Goal: Navigation & Orientation: Find specific page/section

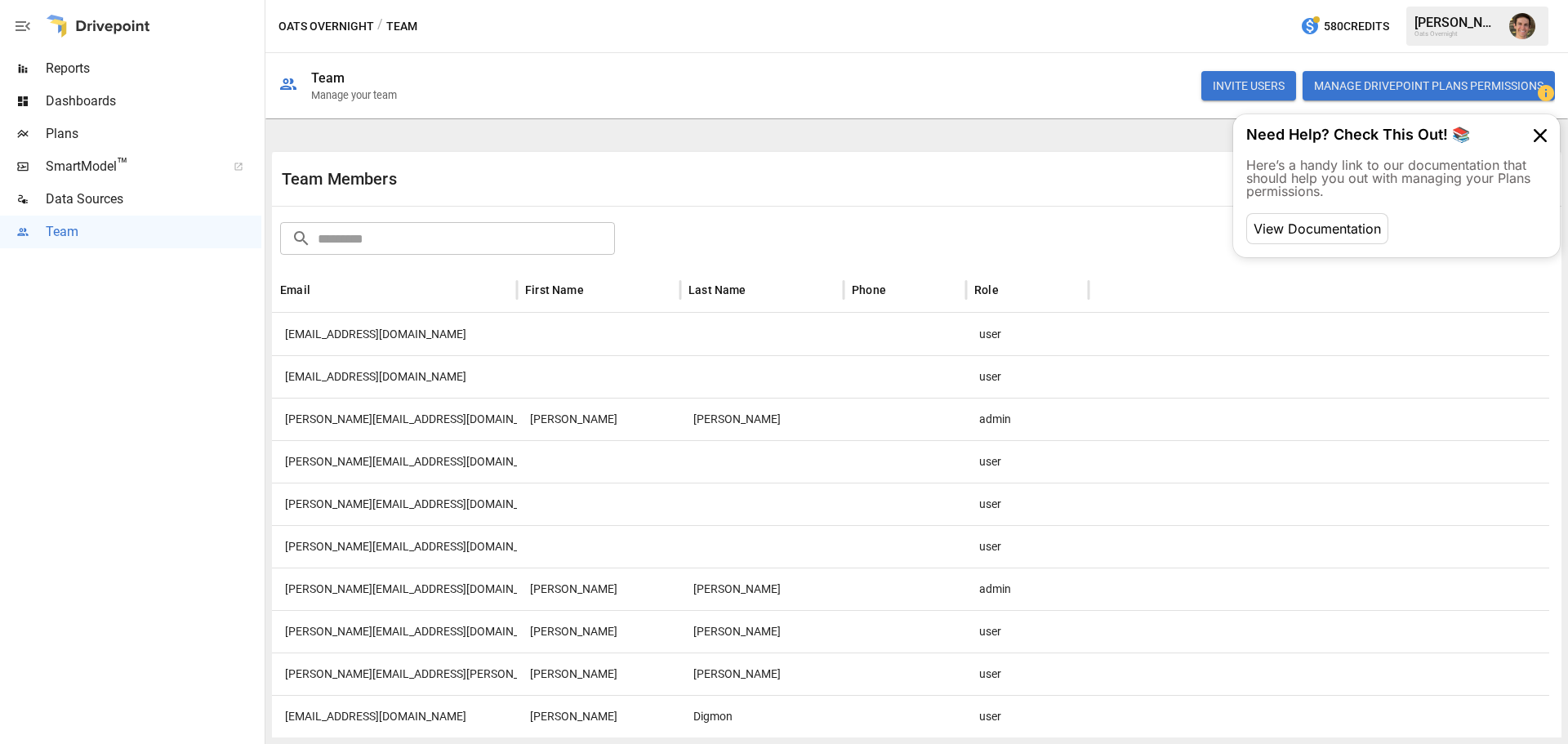
click at [24, 24] on icon "button" at bounding box center [22, 26] width 20 height 20
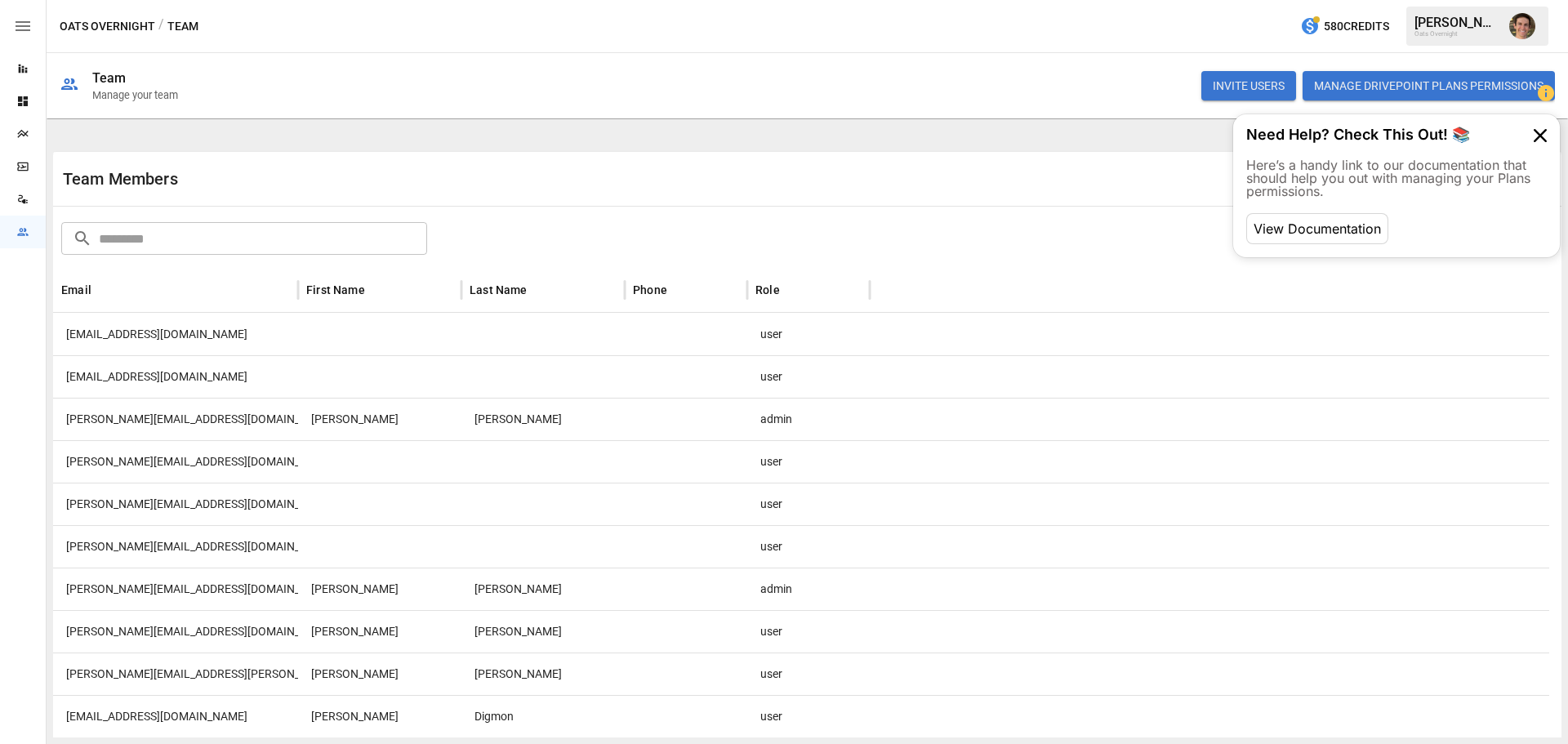
click at [133, 23] on button "Oats Overnight" at bounding box center [107, 26] width 95 height 20
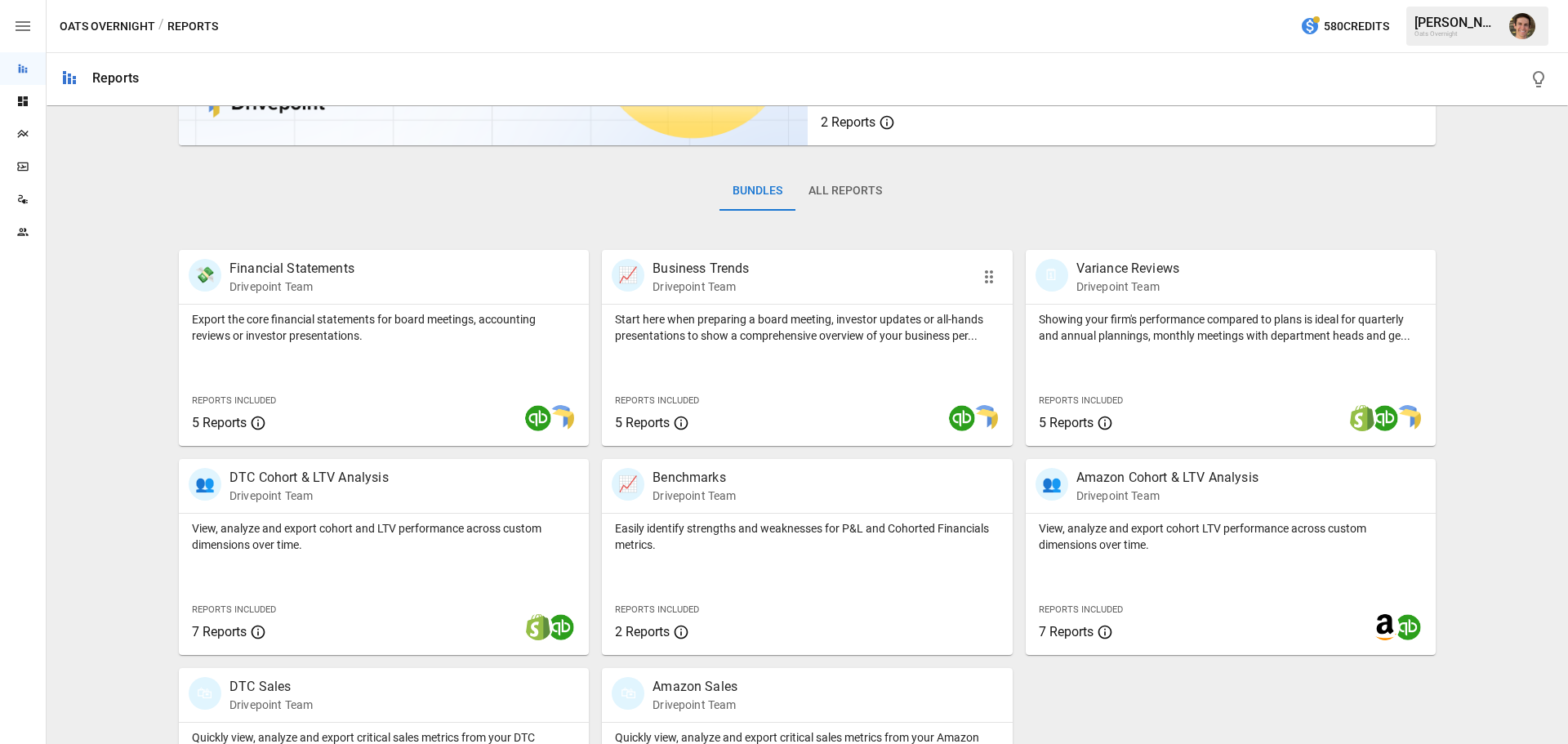
scroll to position [245, 0]
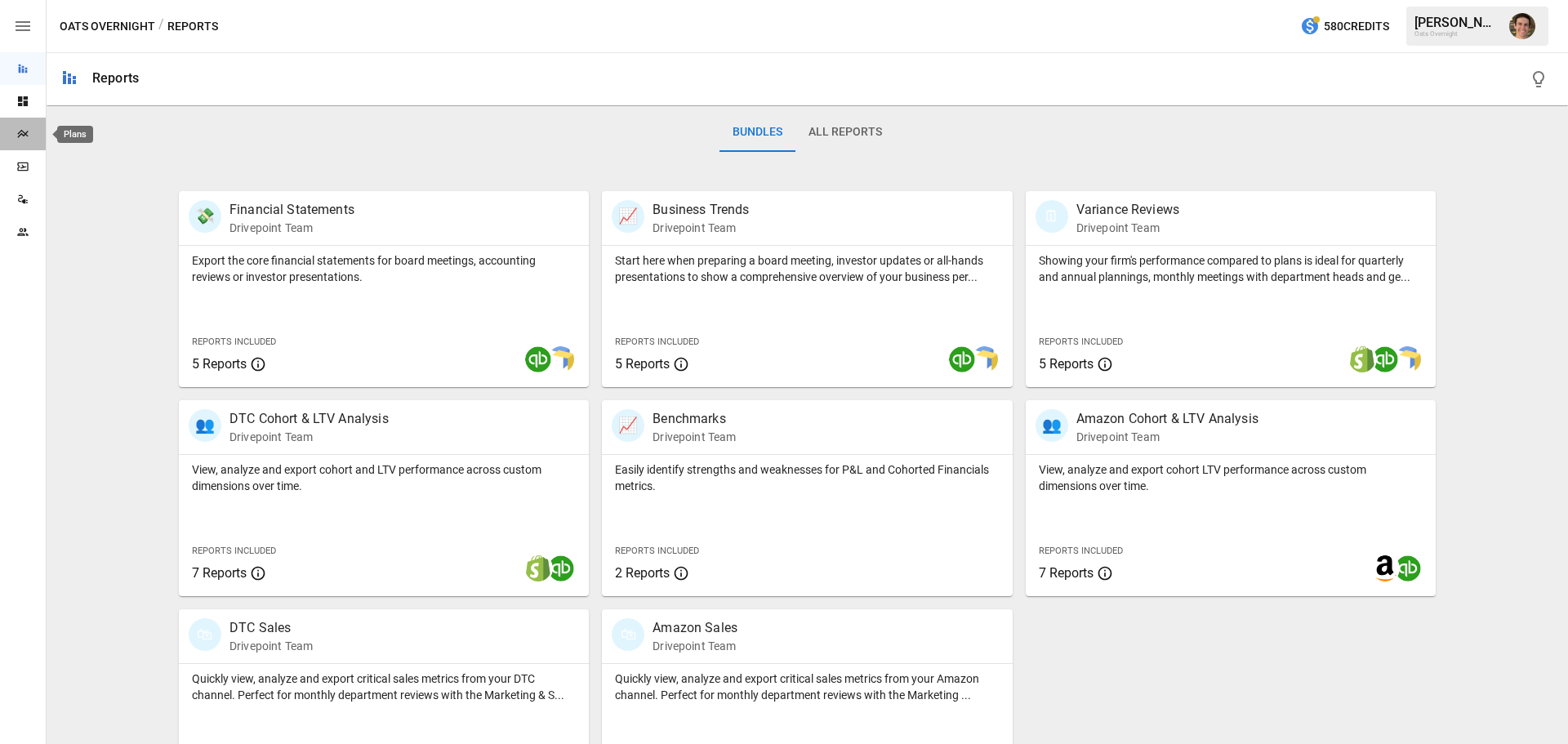
click at [20, 136] on icon "Plans" at bounding box center [22, 133] width 13 height 13
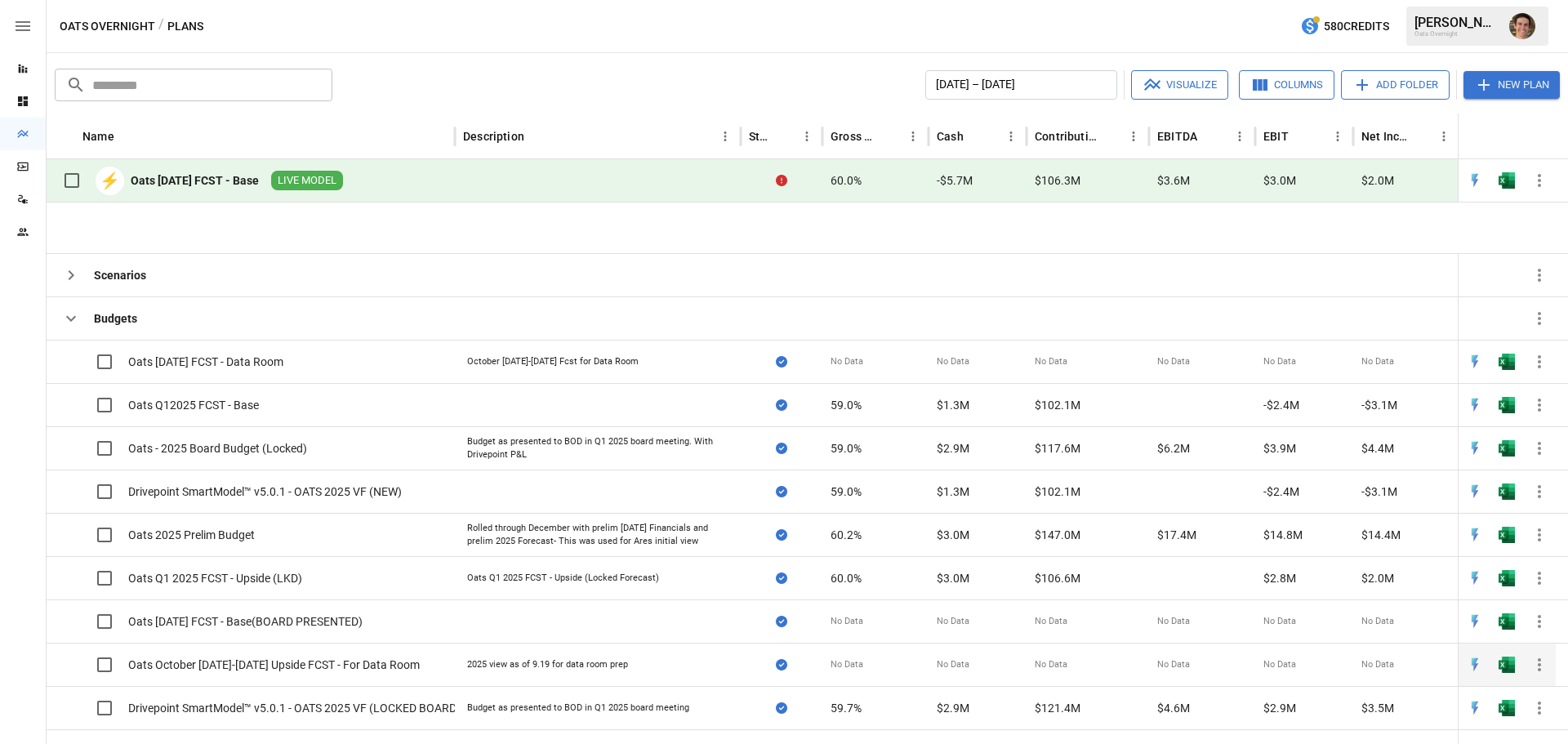
scroll to position [753, 0]
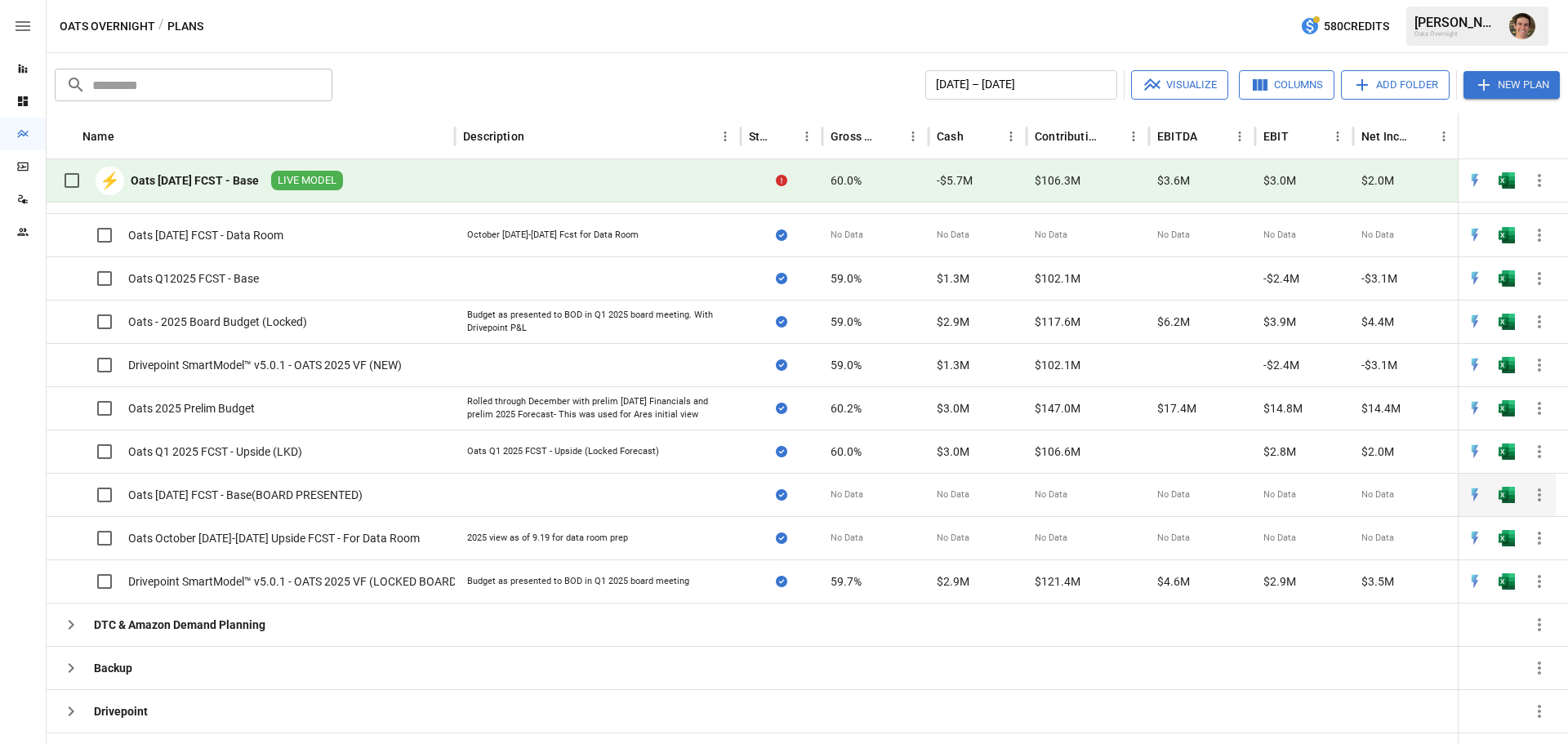
click at [310, 502] on div "Oats [DATE] FCST - Base(BOARD PRESENTED)" at bounding box center [245, 494] width 234 height 16
click at [331, 499] on div "Oats [DATE] FCST - Base(BOARD PRESENTED)" at bounding box center [245, 494] width 234 height 16
click at [274, 493] on div "Oats [DATE] FCST - Base(BOARD PRESENTED)" at bounding box center [245, 494] width 234 height 16
click at [282, 495] on div "Oats [DATE] FCST - Base(BOARD PRESENTED)" at bounding box center [245, 494] width 234 height 16
